Goal: Transaction & Acquisition: Book appointment/travel/reservation

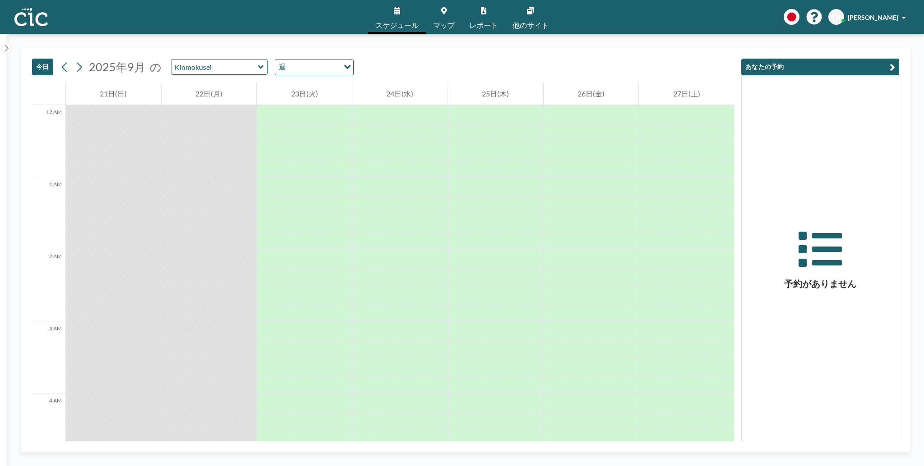
scroll to position [1154, 0]
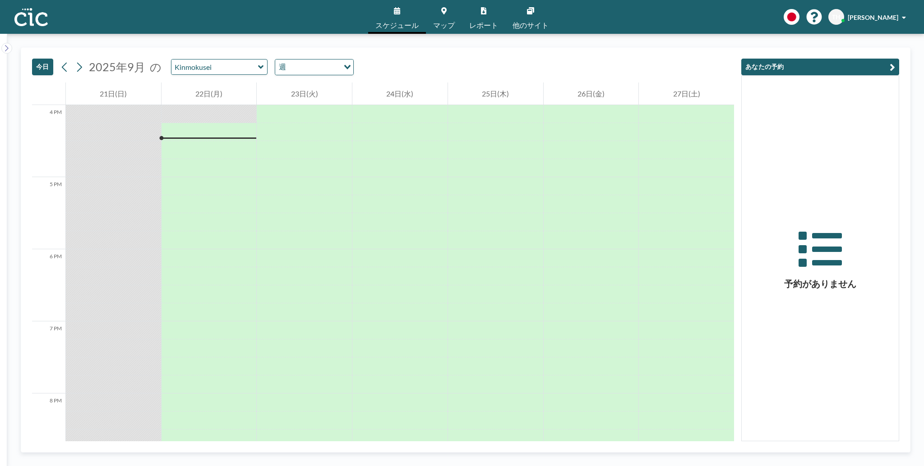
click at [439, 24] on span "マップ" at bounding box center [444, 25] width 22 height 7
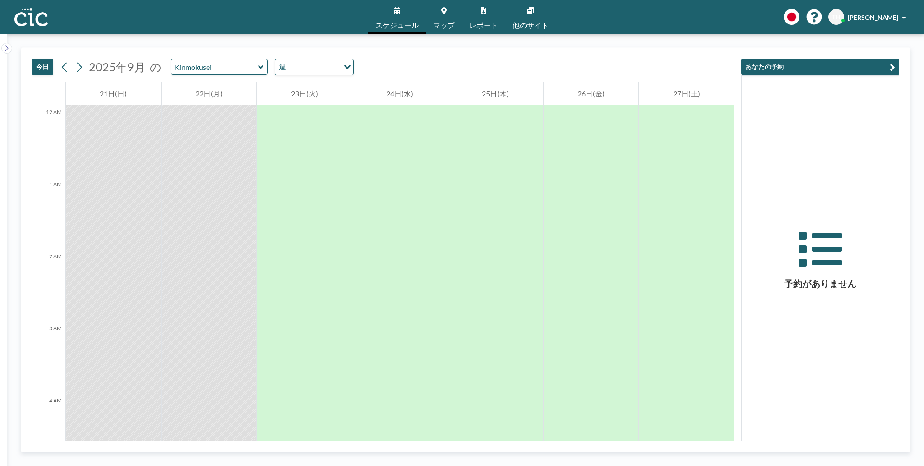
scroll to position [1154, 0]
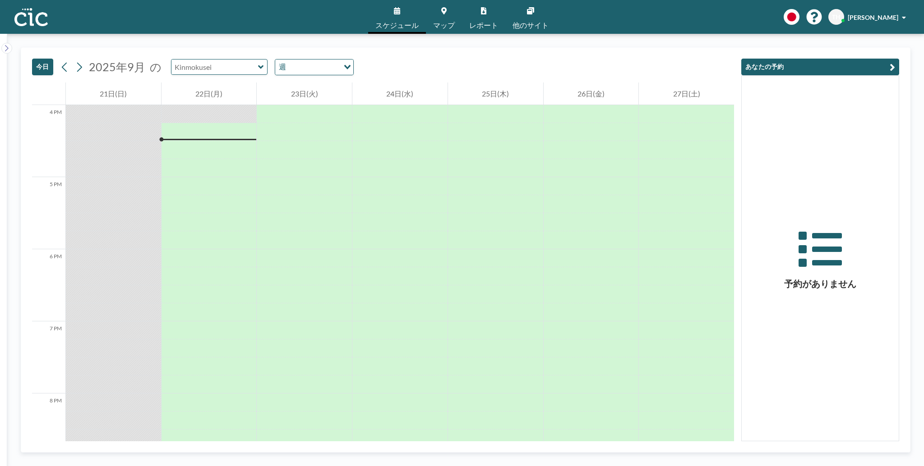
click at [242, 66] on input "text" at bounding box center [214, 67] width 87 height 15
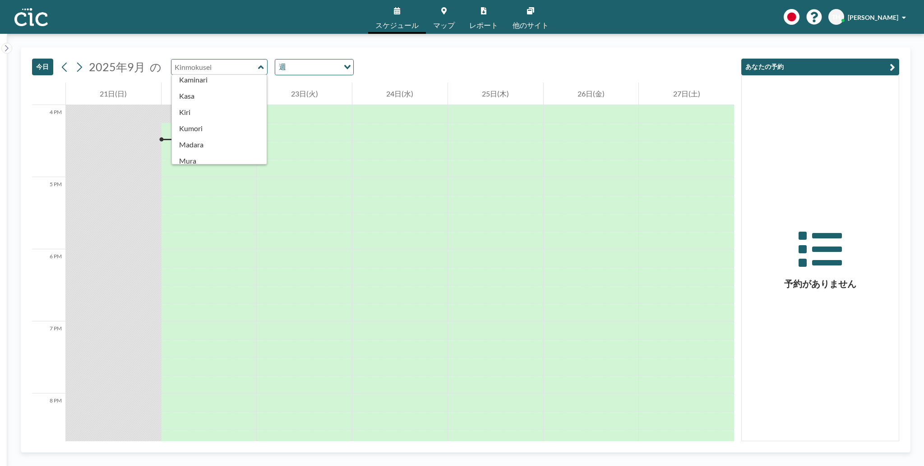
scroll to position [78, 0]
type input "Kinmokusei"
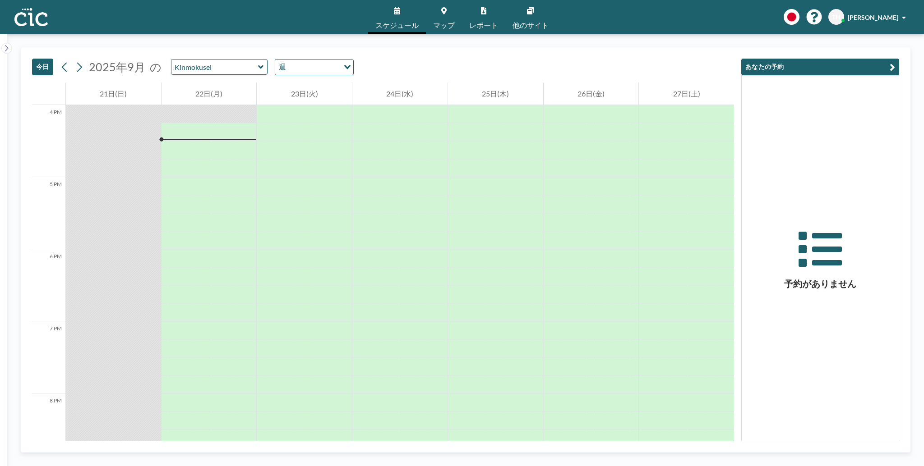
click at [432, 23] on link "マップ" at bounding box center [444, 17] width 36 height 34
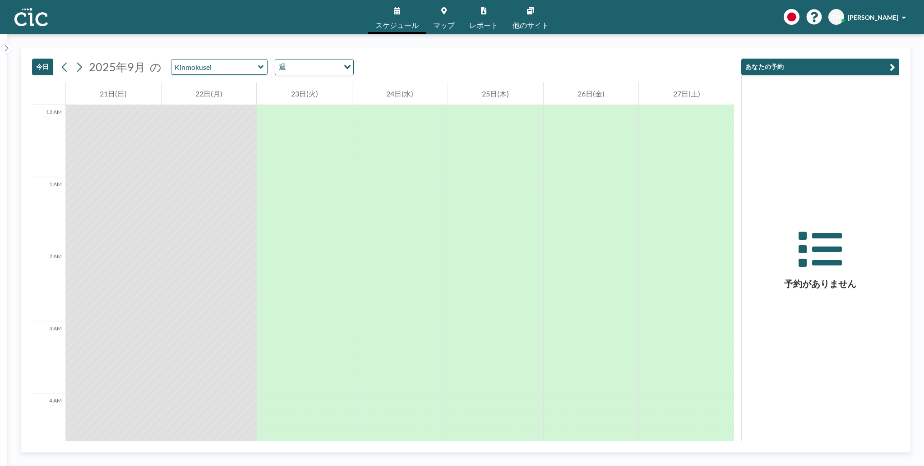
scroll to position [1154, 0]
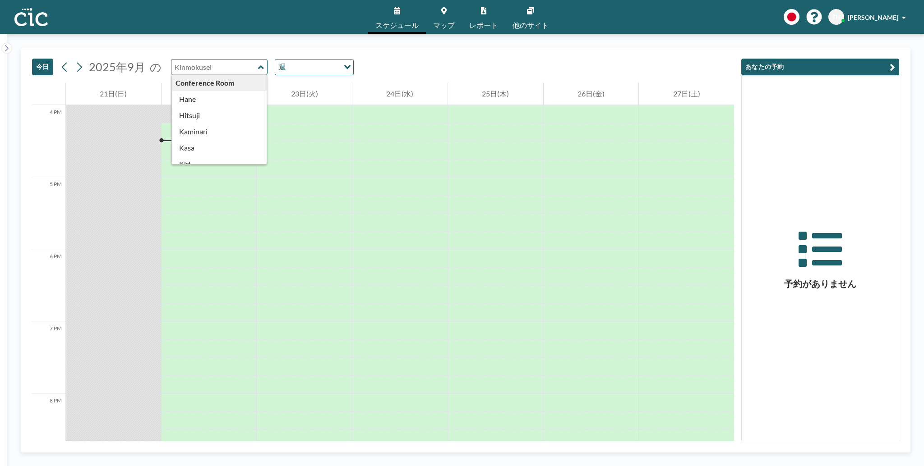
click at [245, 70] on input "text" at bounding box center [214, 67] width 87 height 15
type input "Kasa"
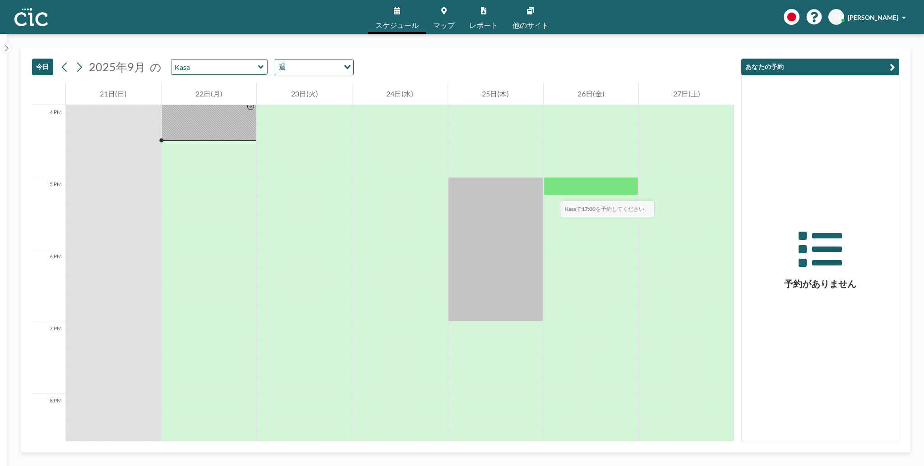
scroll to position [994, 0]
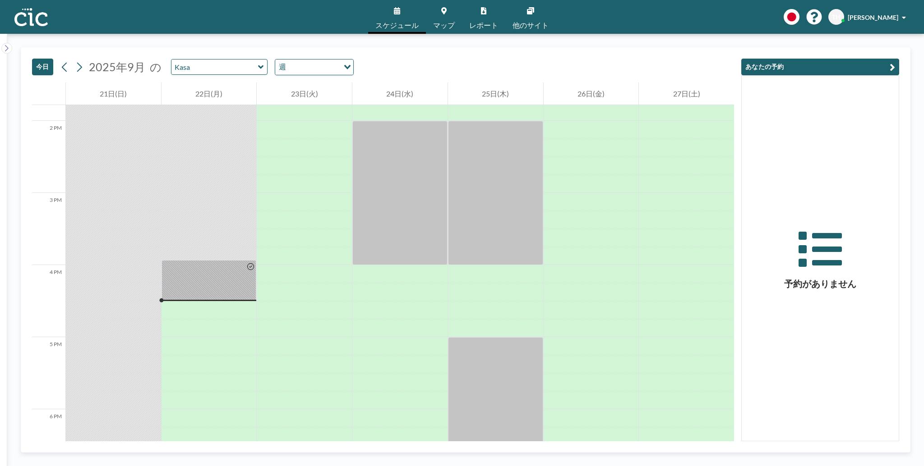
click at [258, 67] on icon at bounding box center [261, 67] width 6 height 9
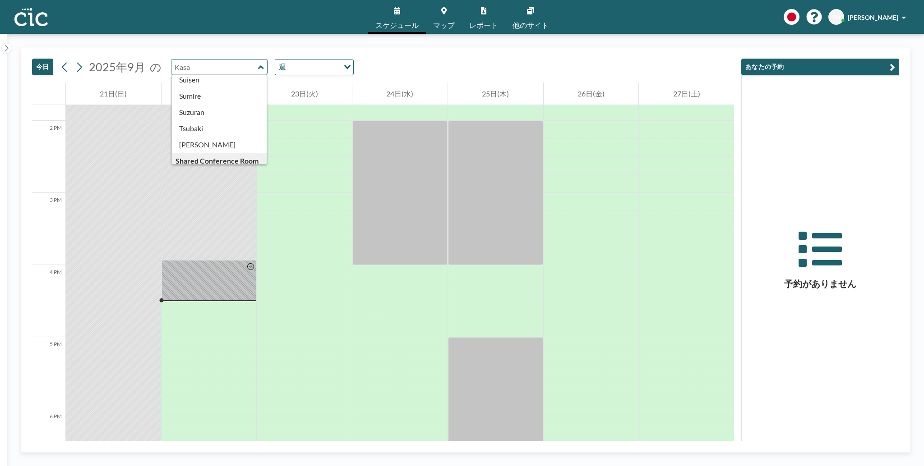
scroll to position [428, 0]
type input "Suji"
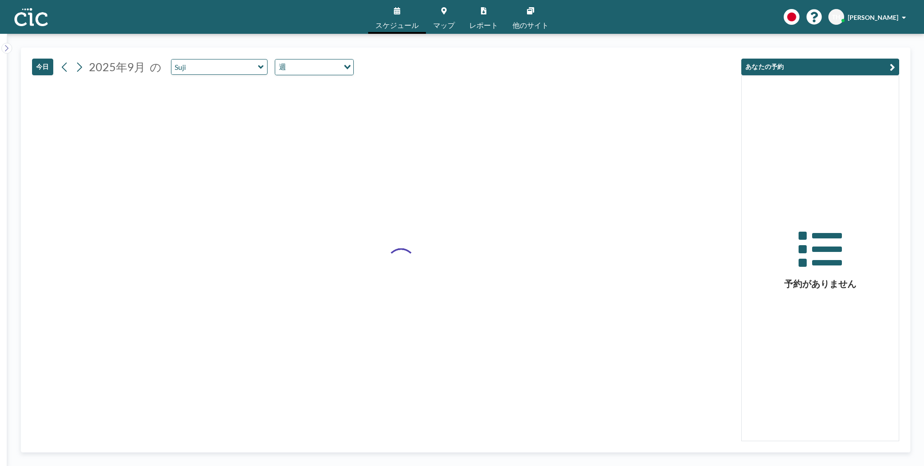
drag, startPoint x: 201, startPoint y: 145, endPoint x: 206, endPoint y: 144, distance: 4.6
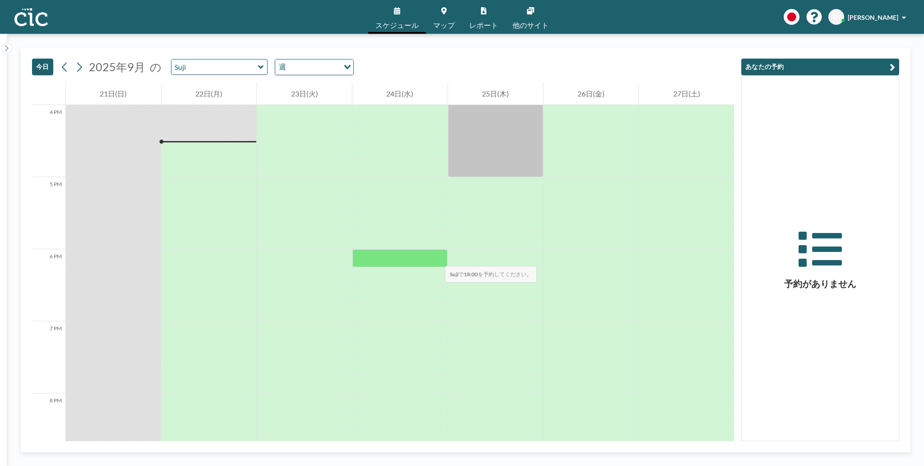
scroll to position [941, 0]
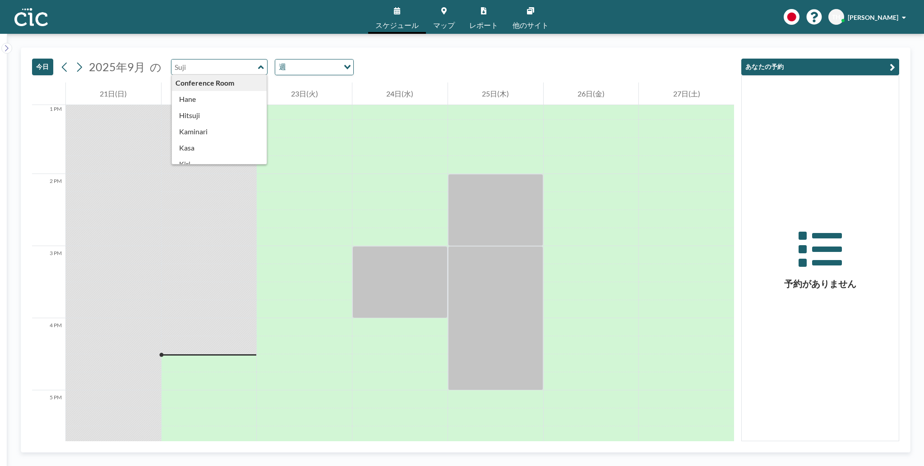
click at [225, 70] on input "text" at bounding box center [214, 67] width 87 height 15
type input "Oboro"
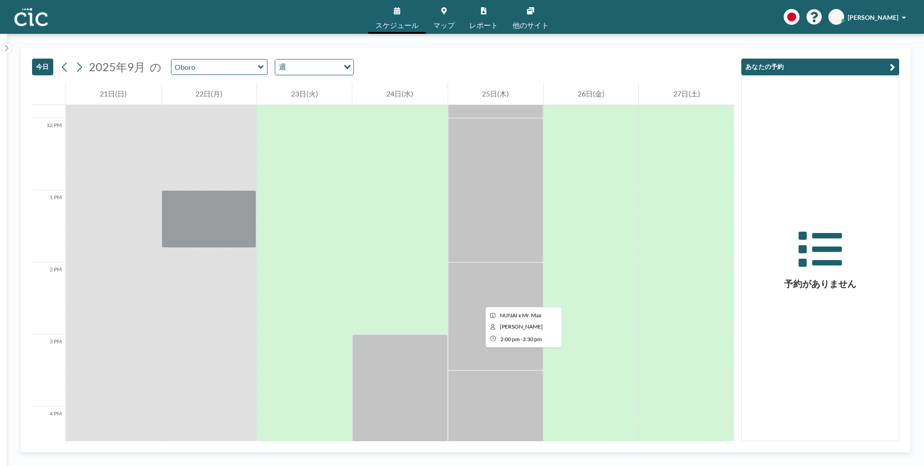
scroll to position [905, 0]
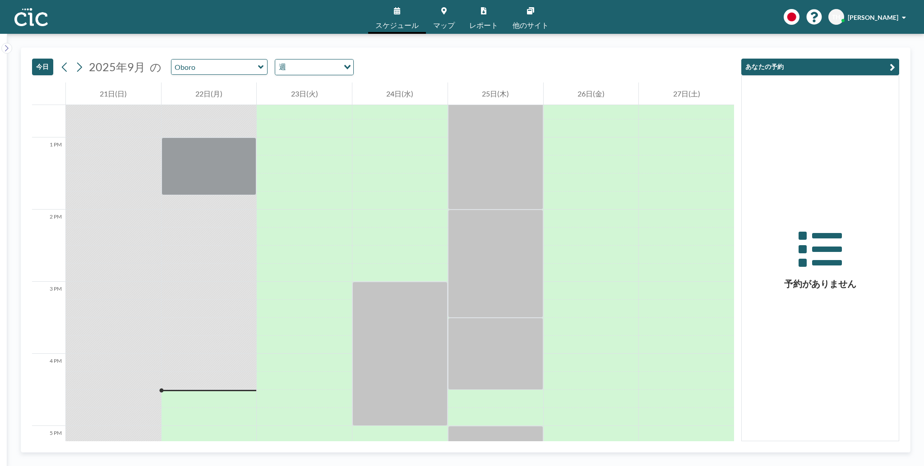
click at [258, 66] on icon at bounding box center [261, 67] width 6 height 9
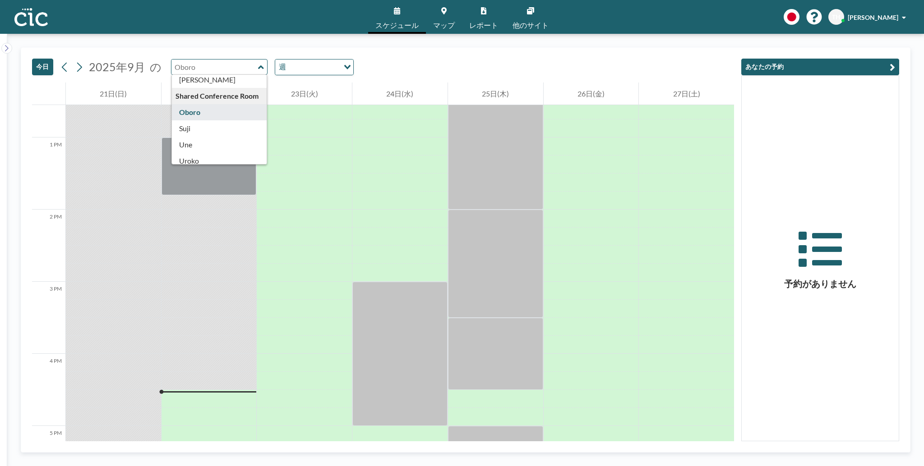
scroll to position [480, 0]
type input "Uroko"
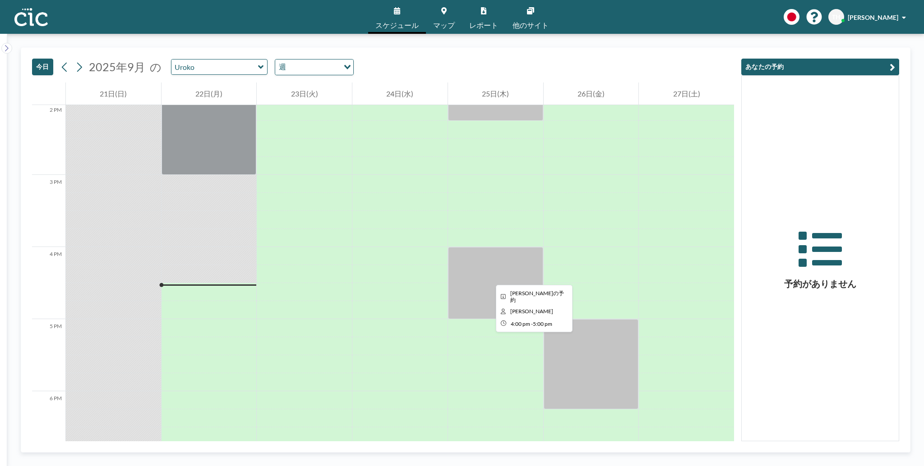
scroll to position [905, 0]
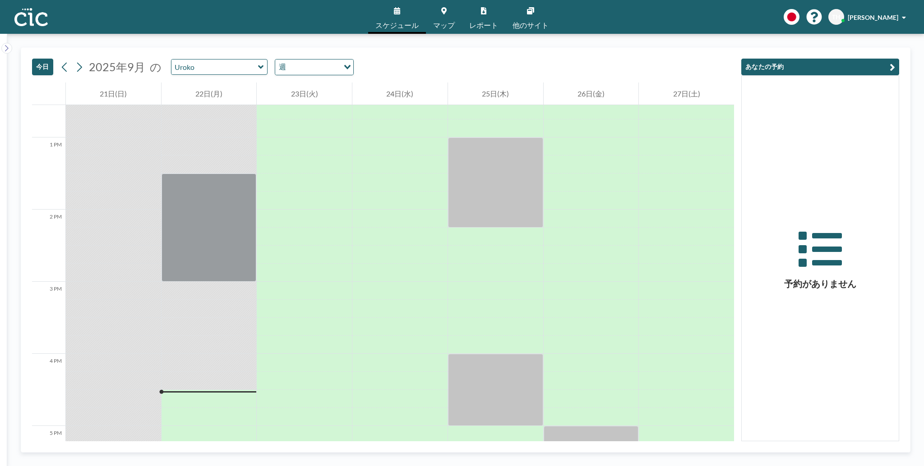
click at [258, 71] on icon at bounding box center [261, 67] width 6 height 9
type input "Une"
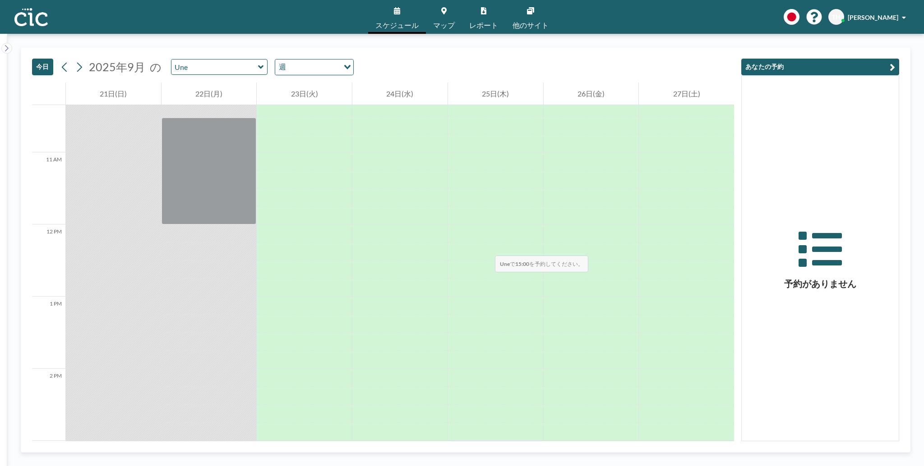
scroll to position [1012, 0]
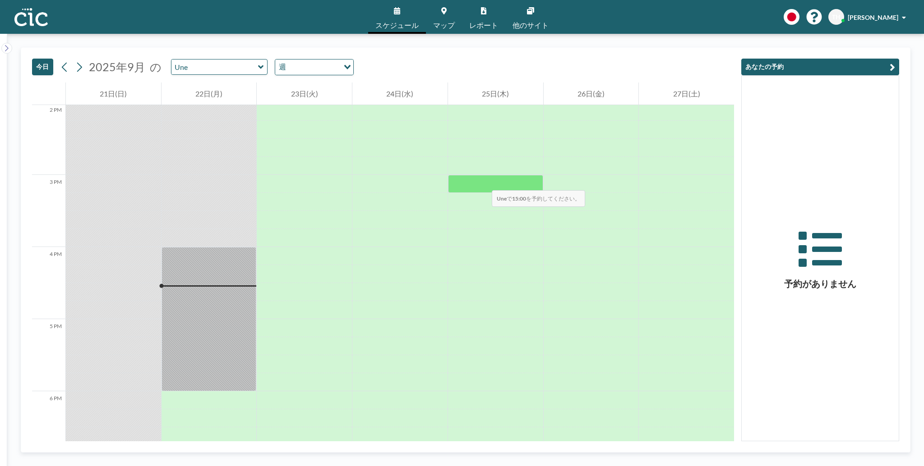
click at [482, 181] on div at bounding box center [495, 184] width 95 height 18
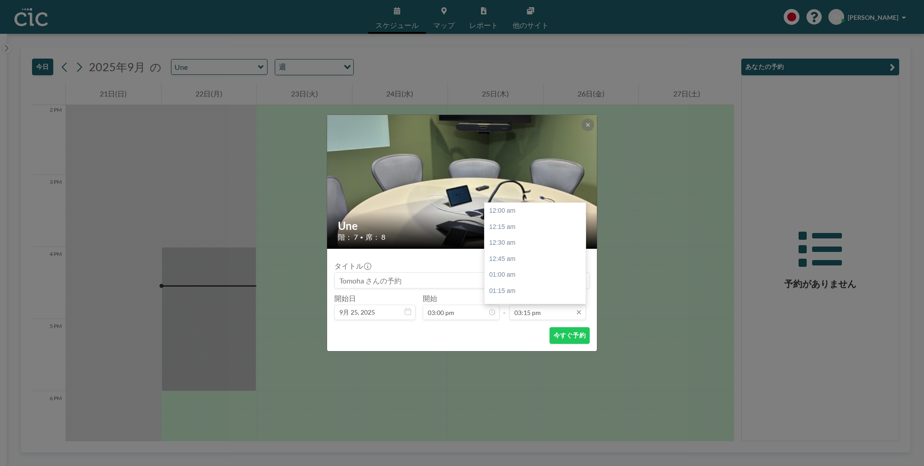
scroll to position [979, 0]
click at [576, 316] on input "03:15 pm" at bounding box center [547, 312] width 77 height 15
click at [515, 293] on div "04:30 pm" at bounding box center [536, 291] width 104 height 16
type input "04:30 pm"
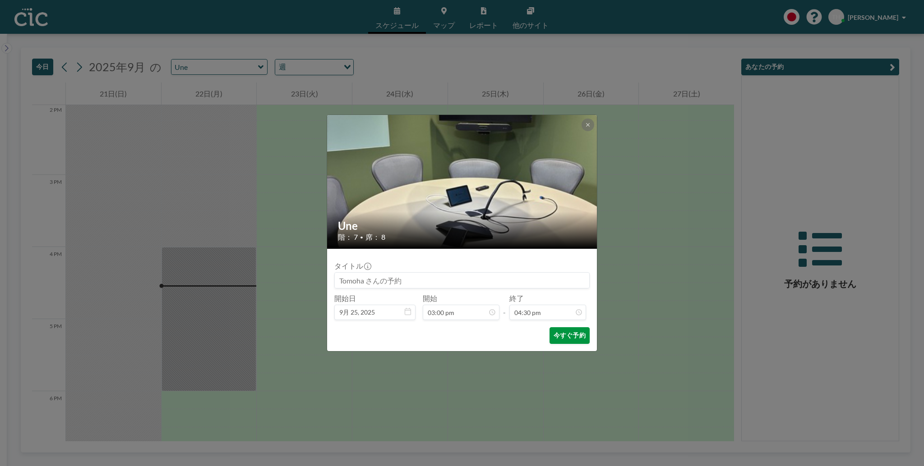
click at [565, 338] on button "今すぐ予約" at bounding box center [569, 335] width 40 height 17
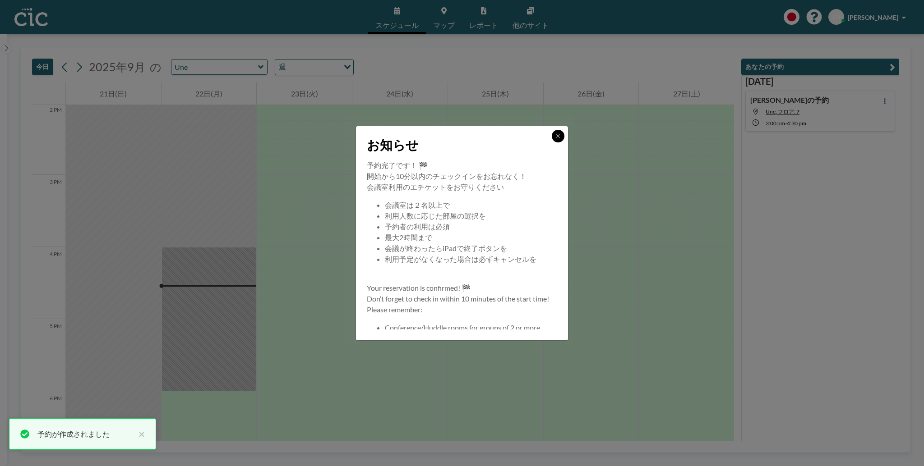
click at [555, 137] on icon at bounding box center [557, 135] width 5 height 5
